Goal: Task Accomplishment & Management: Manage account settings

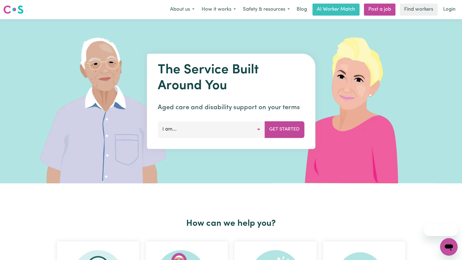
click at [452, 6] on link "Login" at bounding box center [449, 10] width 19 height 12
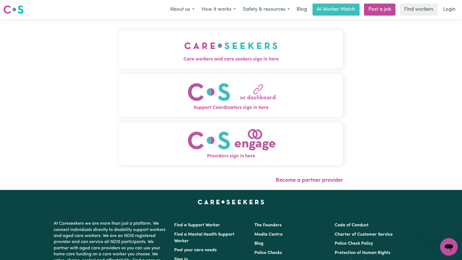
click at [119, 60] on span "Care workers and care seekers sign in here" at bounding box center [231, 59] width 224 height 7
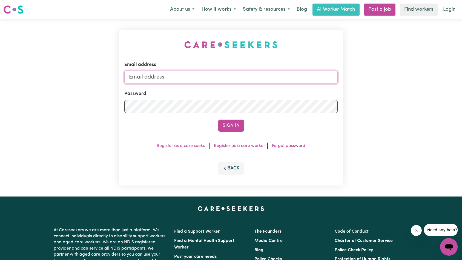
click at [221, 77] on input "Email address" at bounding box center [230, 77] width 213 height 13
type input "[EMAIL_ADDRESS][DOMAIN_NAME]"
click at [228, 123] on button "Sign In" at bounding box center [231, 126] width 26 height 12
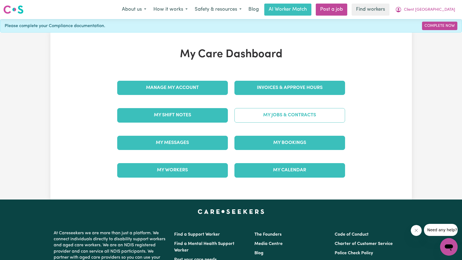
click at [284, 114] on link "My Jobs & Contracts" at bounding box center [289, 115] width 111 height 14
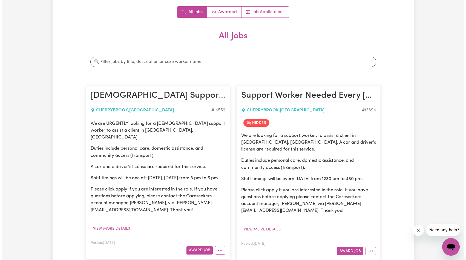
scroll to position [94, 0]
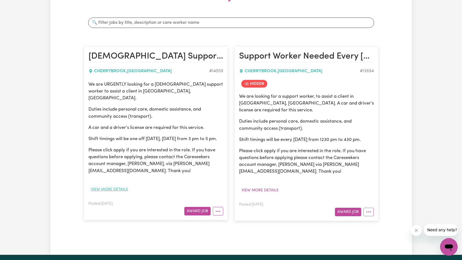
click at [114, 189] on button "View more details" at bounding box center [109, 189] width 42 height 8
click at [274, 191] on button "View more details" at bounding box center [260, 190] width 42 height 8
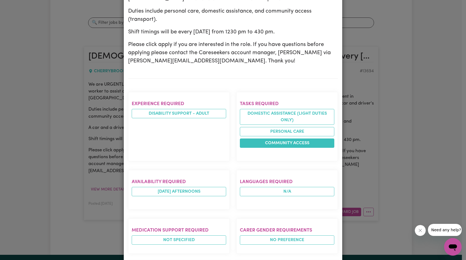
scroll to position [68, 0]
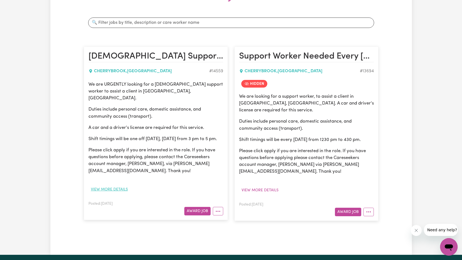
click at [120, 188] on button "View more details" at bounding box center [109, 189] width 42 height 8
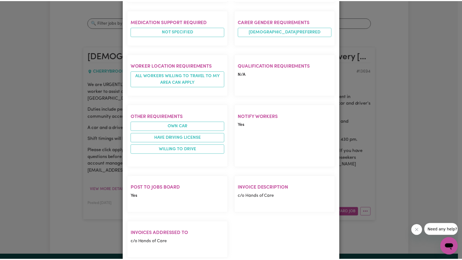
scroll to position [372, 0]
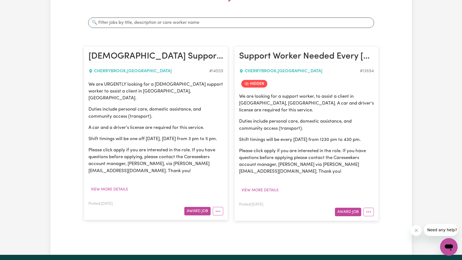
click at [323, 113] on p "We are looking for a support worker, to assist a client in [GEOGRAPHIC_DATA], […" at bounding box center [306, 103] width 135 height 21
click at [372, 214] on button "More options" at bounding box center [368, 212] width 10 height 8
click at [353, 91] on article "Support Worker Needed Every [DATE] In [GEOGRAPHIC_DATA], [GEOGRAPHIC_DATA] [GEO…" at bounding box center [306, 134] width 144 height 174
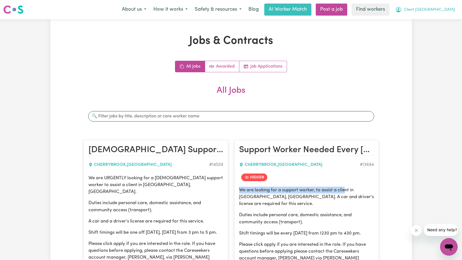
click at [448, 11] on span "Client [GEOGRAPHIC_DATA]" at bounding box center [429, 10] width 51 height 6
click at [445, 17] on link "My Dashboard" at bounding box center [436, 21] width 43 height 10
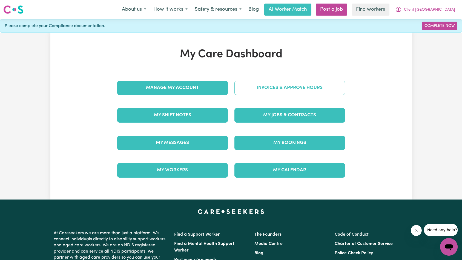
click at [286, 85] on link "Invoices & Approve Hours" at bounding box center [289, 88] width 111 height 14
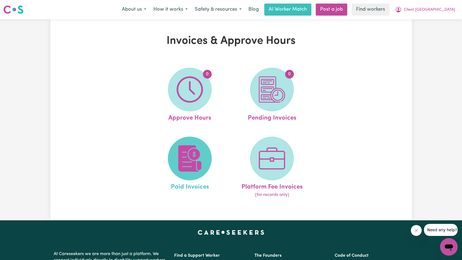
click at [202, 151] on img at bounding box center [190, 158] width 26 height 26
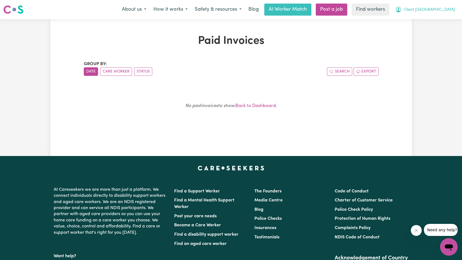
click at [449, 9] on span "Client [GEOGRAPHIC_DATA]" at bounding box center [429, 10] width 51 height 6
click at [448, 17] on link "My Dashboard" at bounding box center [436, 21] width 43 height 10
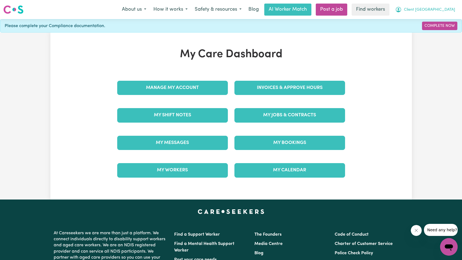
click at [435, 10] on span "Client [GEOGRAPHIC_DATA]" at bounding box center [429, 10] width 51 height 6
click at [439, 33] on link "Logout" at bounding box center [436, 31] width 43 height 10
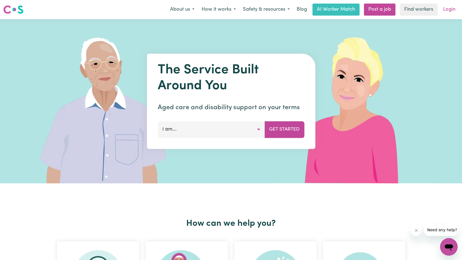
click at [447, 12] on link "Login" at bounding box center [449, 10] width 19 height 12
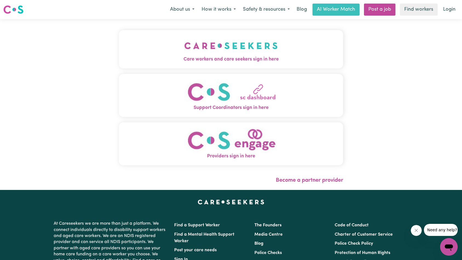
click at [178, 47] on button "Care workers and care seekers sign in here" at bounding box center [231, 49] width 224 height 38
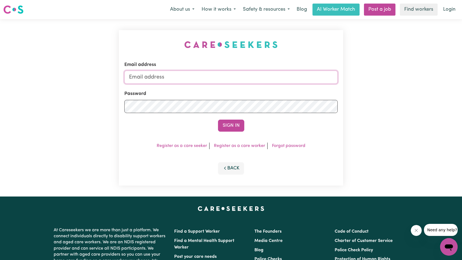
click at [253, 78] on input "Email address" at bounding box center [230, 77] width 213 height 13
type input "[EMAIL_ADDRESS][DOMAIN_NAME]"
click at [225, 125] on button "Sign In" at bounding box center [231, 126] width 26 height 12
